Goal: Book appointment/travel/reservation

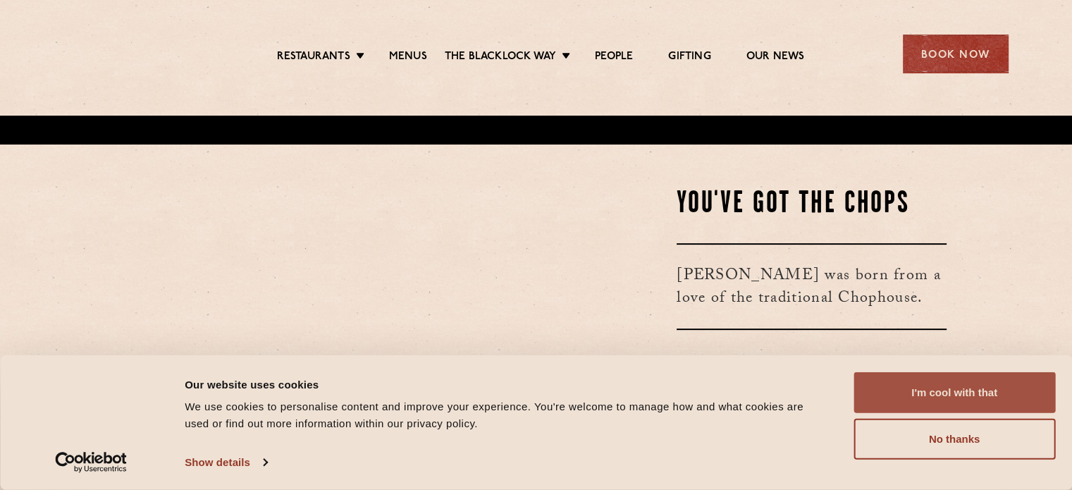
scroll to position [352, 0]
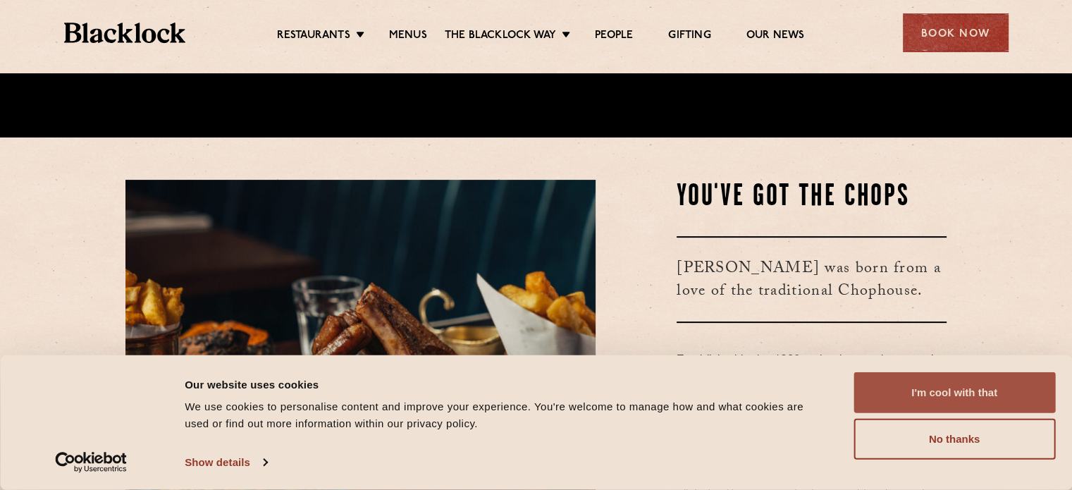
click at [905, 388] on button "I'm cool with that" at bounding box center [955, 392] width 202 height 41
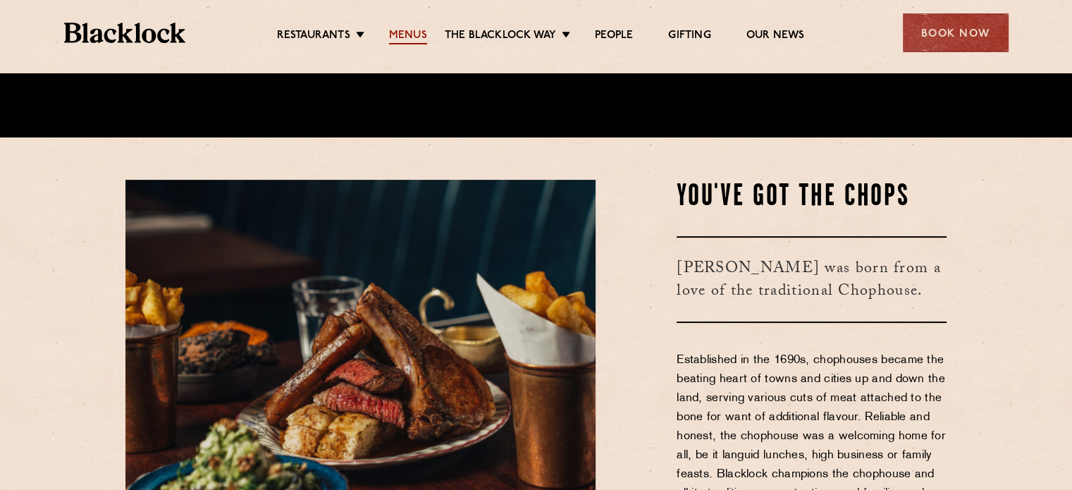
click at [420, 34] on link "Menus" at bounding box center [408, 37] width 38 height 16
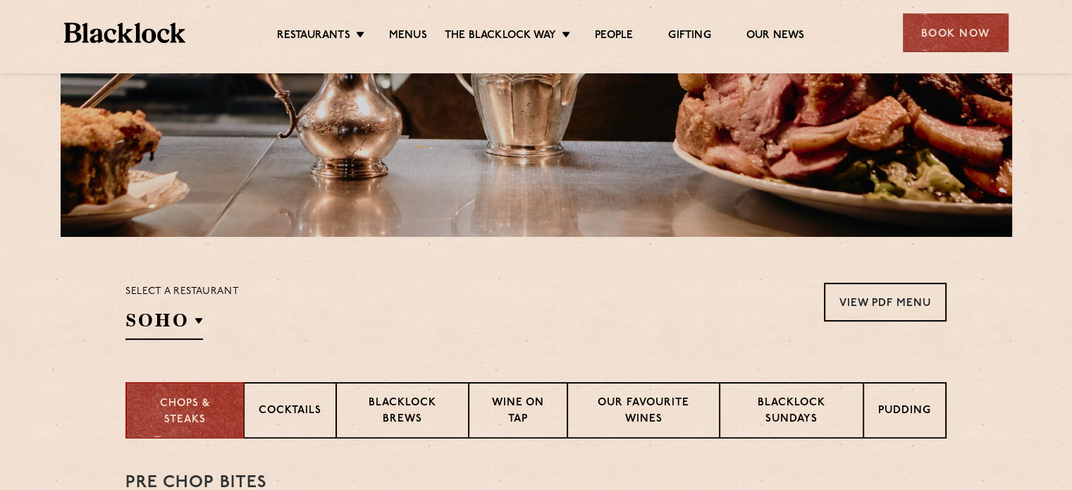
scroll to position [211, 0]
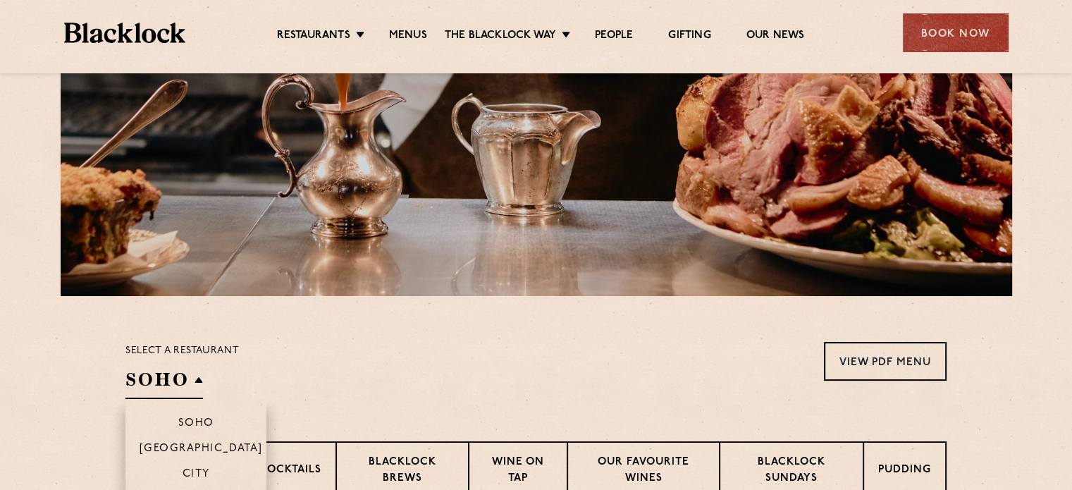
click at [201, 389] on h2 "SOHO" at bounding box center [164, 383] width 78 height 32
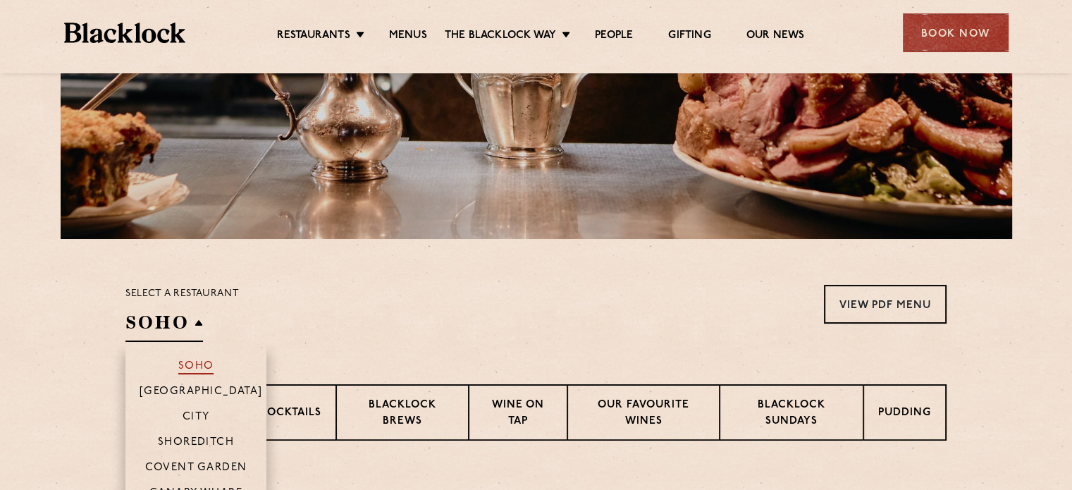
scroll to position [352, 0]
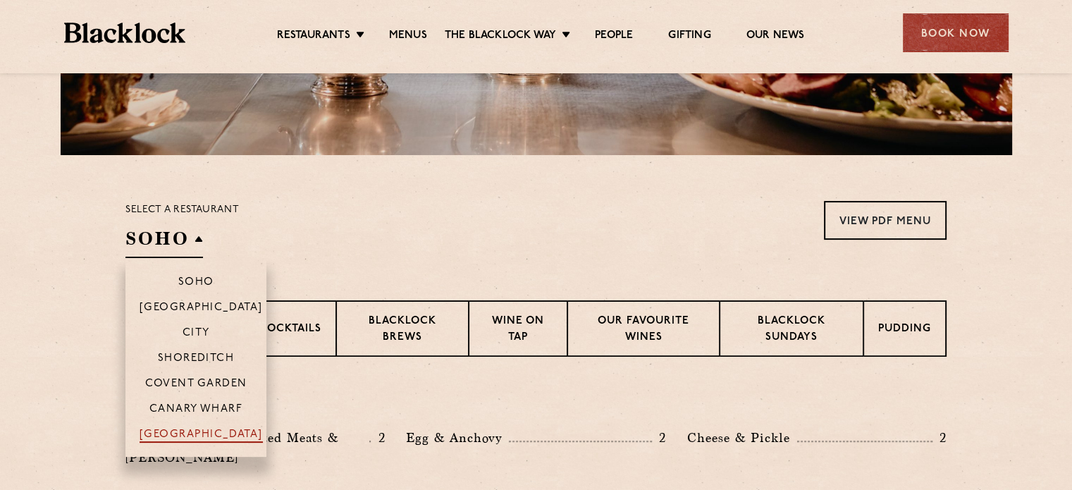
click at [199, 440] on p "[GEOGRAPHIC_DATA]" at bounding box center [201, 436] width 123 height 14
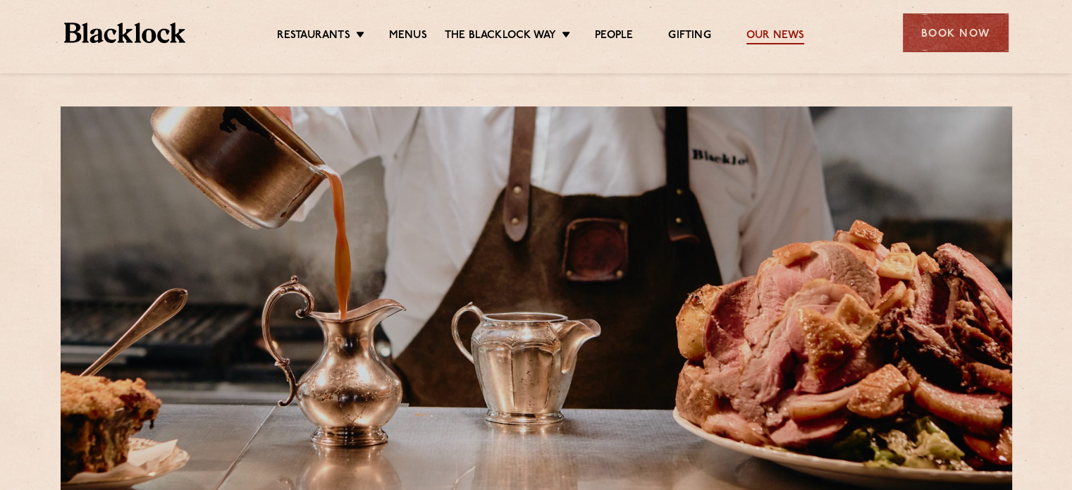
scroll to position [0, 0]
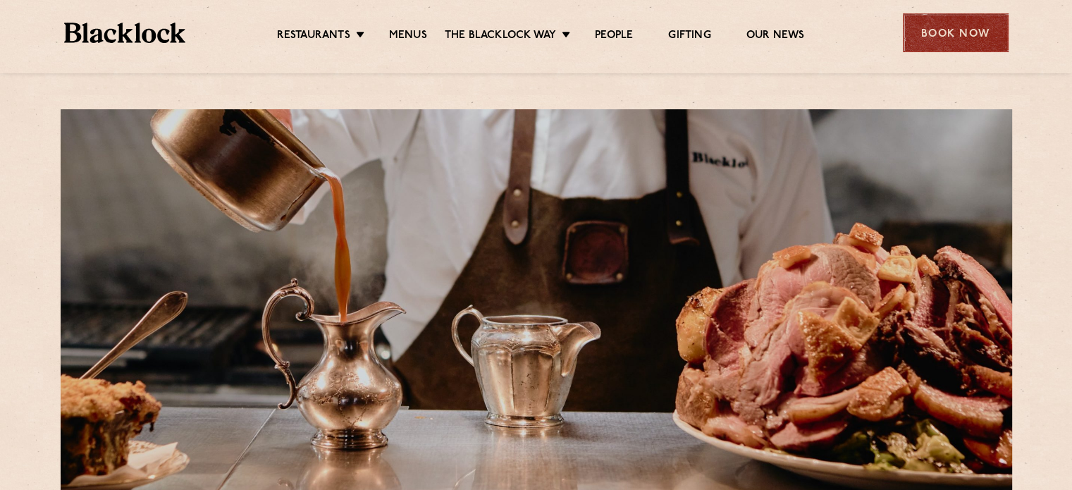
click at [937, 35] on div "Book Now" at bounding box center [956, 32] width 106 height 39
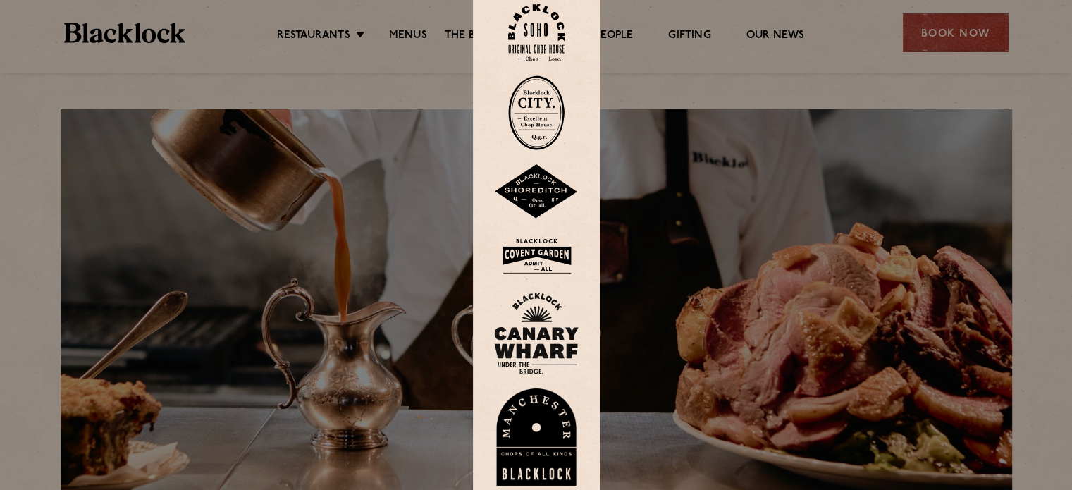
click at [550, 445] on img at bounding box center [536, 436] width 85 height 97
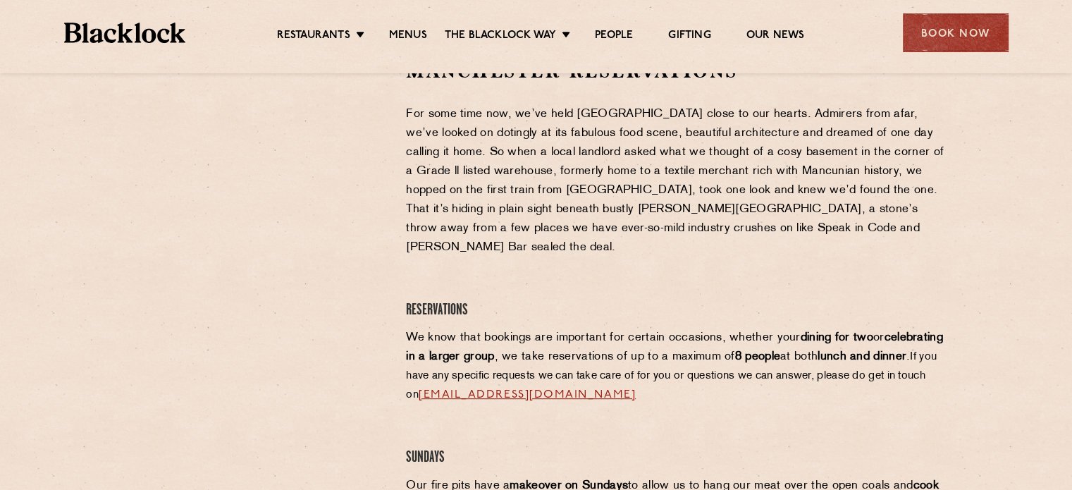
scroll to position [493, 0]
